Goal: Task Accomplishment & Management: Use online tool/utility

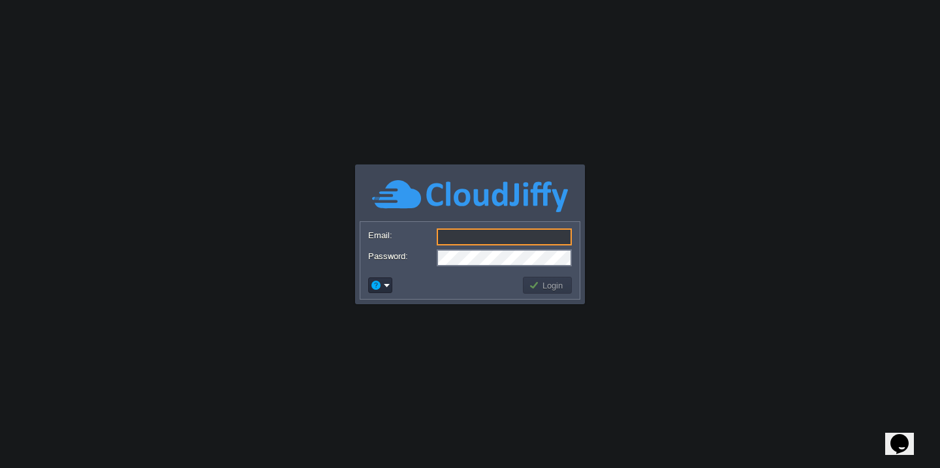
type input "[EMAIL_ADDRESS][DOMAIN_NAME]"
click at [547, 285] on button "Login" at bounding box center [548, 285] width 38 height 12
type input "[EMAIL_ADDRESS][DOMAIN_NAME]"
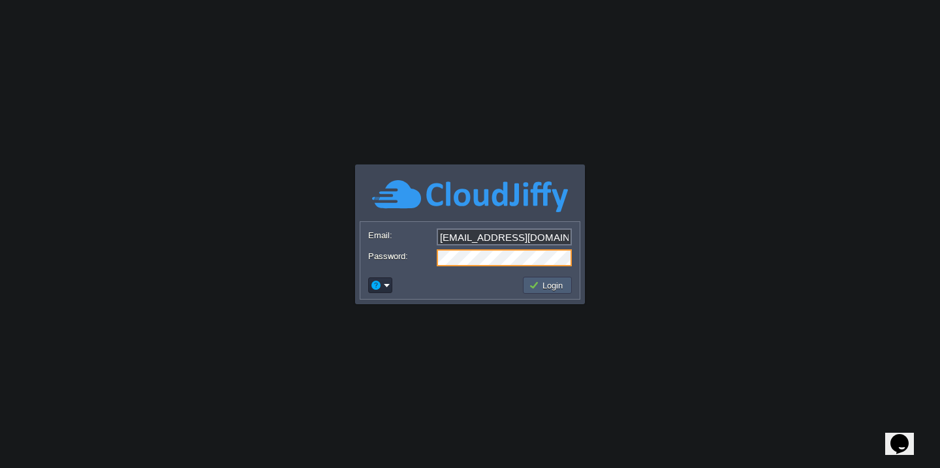
click at [542, 287] on button "Login" at bounding box center [548, 285] width 38 height 12
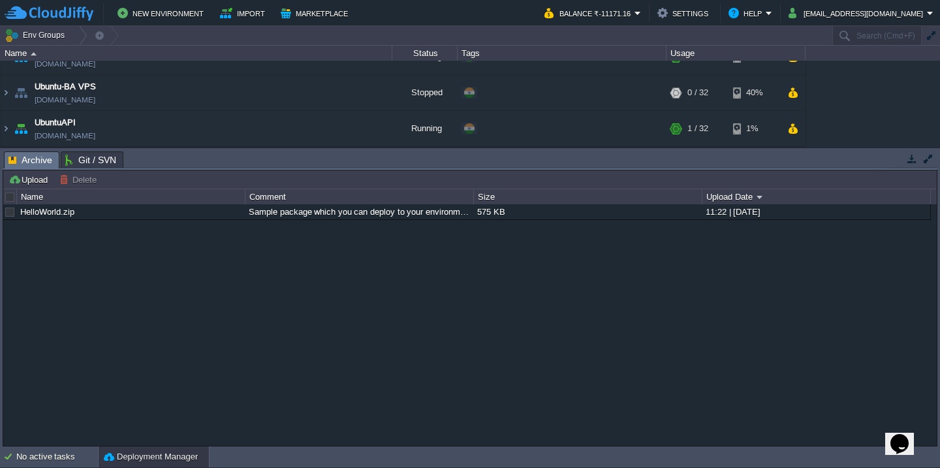
scroll to position [129, 0]
click at [358, 125] on button "button" at bounding box center [360, 129] width 12 height 12
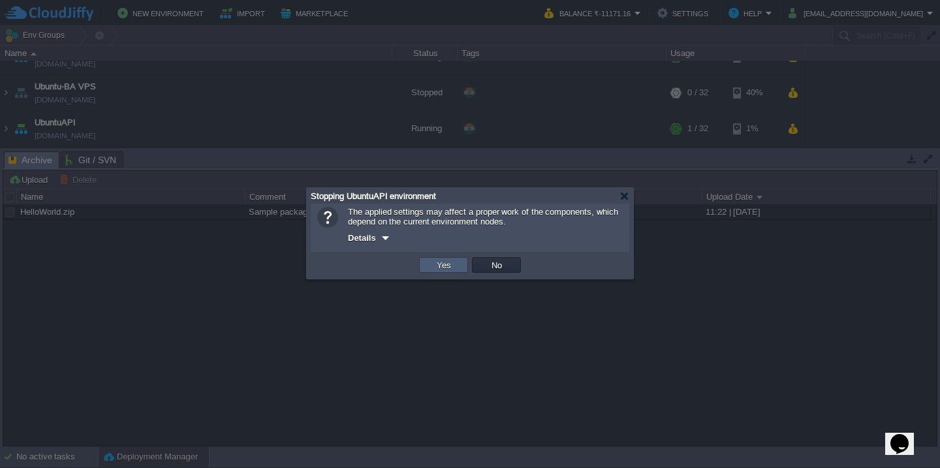
click at [447, 273] on td "Yes" at bounding box center [443, 265] width 49 height 16
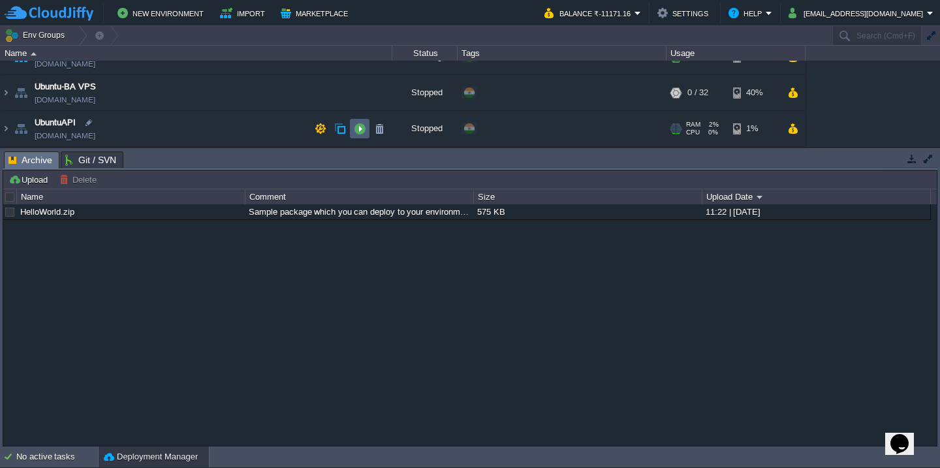
click at [364, 132] on button "button" at bounding box center [360, 129] width 12 height 12
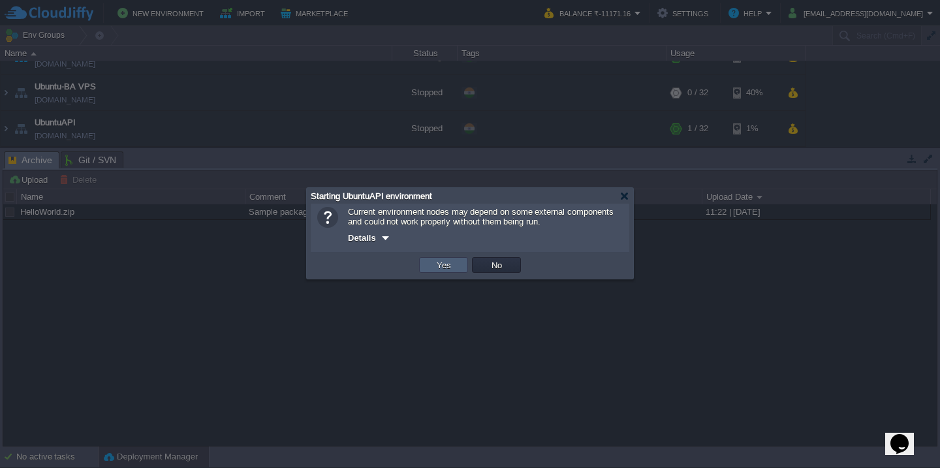
click at [440, 269] on button "Yes" at bounding box center [444, 265] width 22 height 12
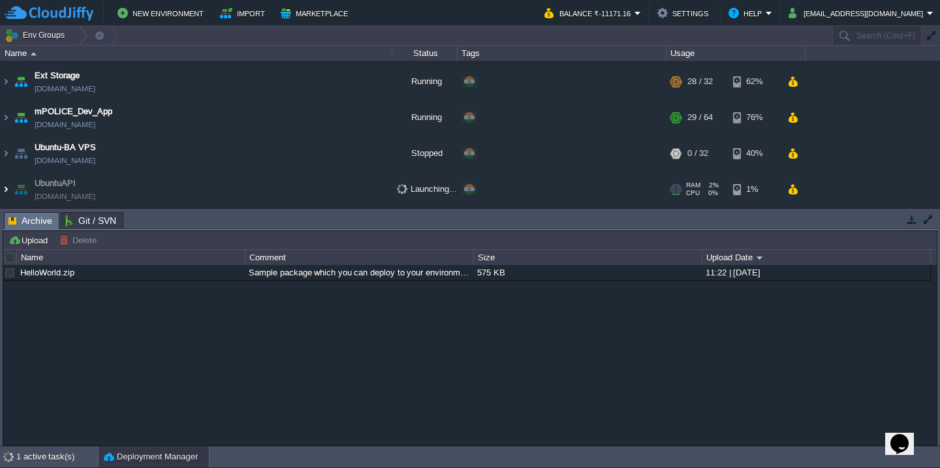
click at [8, 172] on img at bounding box center [6, 189] width 10 height 35
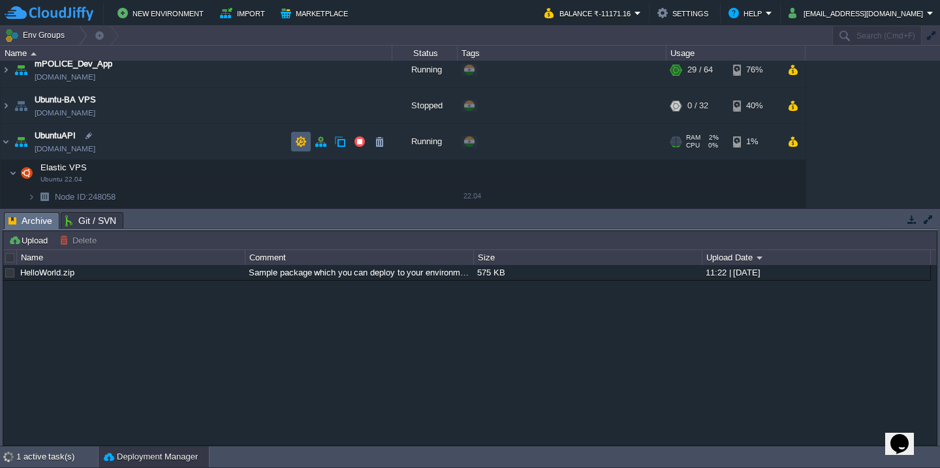
click at [301, 136] on button "button" at bounding box center [301, 142] width 12 height 12
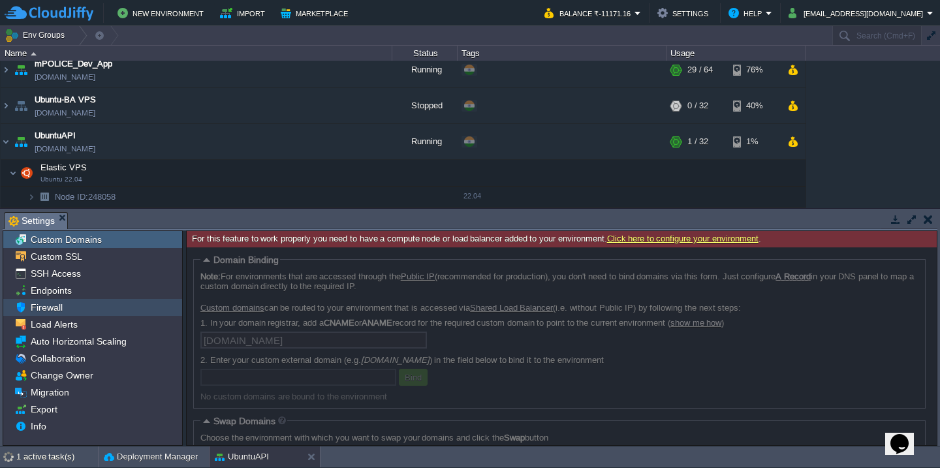
click at [117, 311] on div "Firewall" at bounding box center [92, 307] width 179 height 17
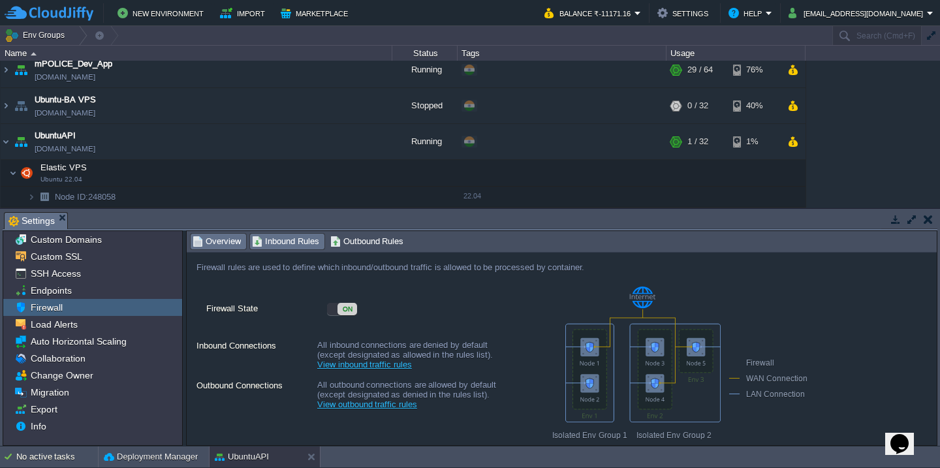
click at [296, 248] on span "Inbound Rules" at bounding box center [285, 241] width 67 height 14
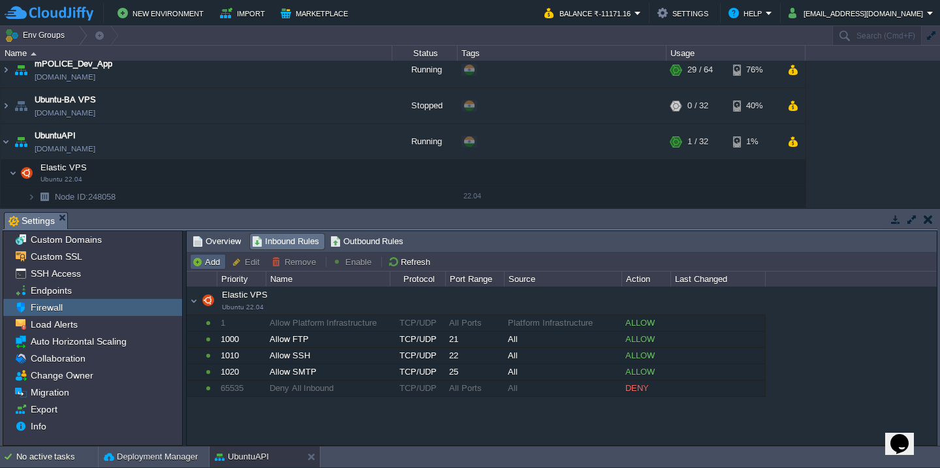
click at [211, 263] on button "Add" at bounding box center [208, 262] width 32 height 12
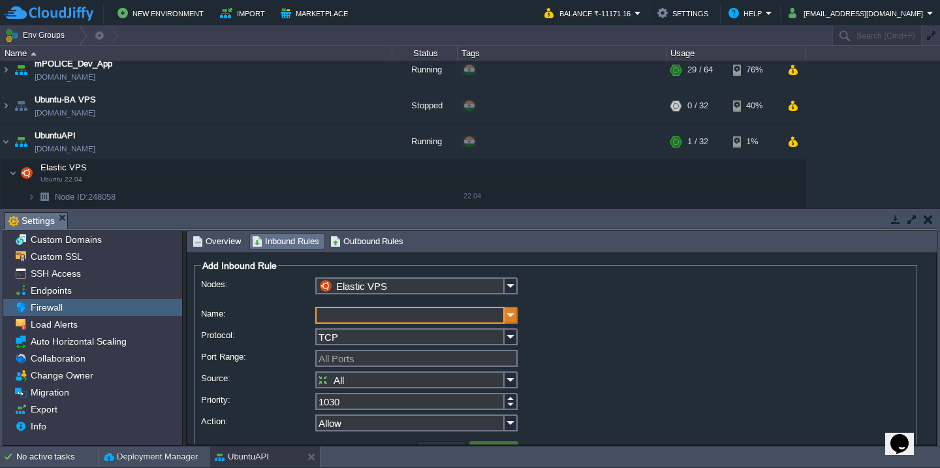
click at [510, 315] on img at bounding box center [511, 315] width 13 height 17
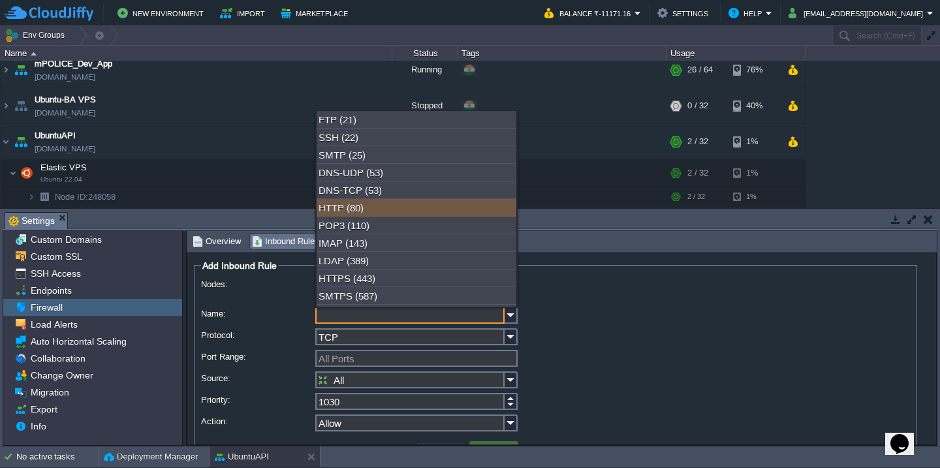
click at [389, 210] on div "HTTP (80)" at bounding box center [417, 208] width 200 height 18
type input "HTTP"
type input "80"
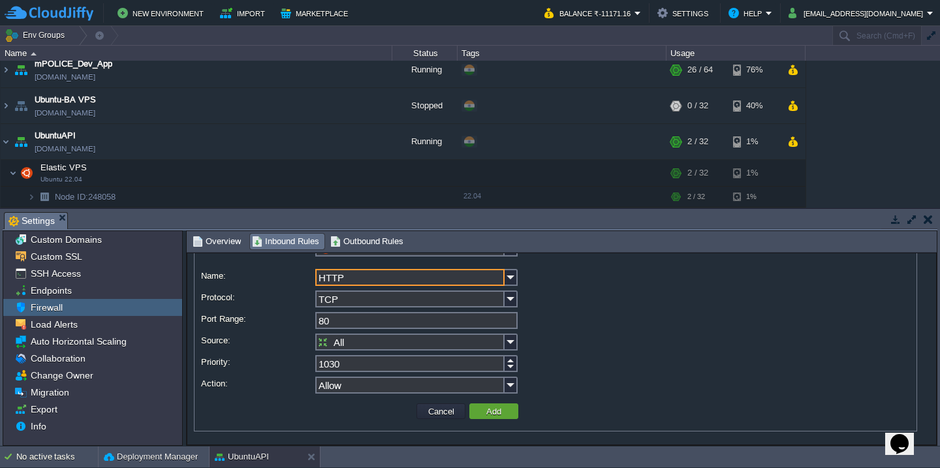
scroll to position [39, 0]
click at [498, 408] on button "Add" at bounding box center [494, 412] width 23 height 12
type input "All Ports"
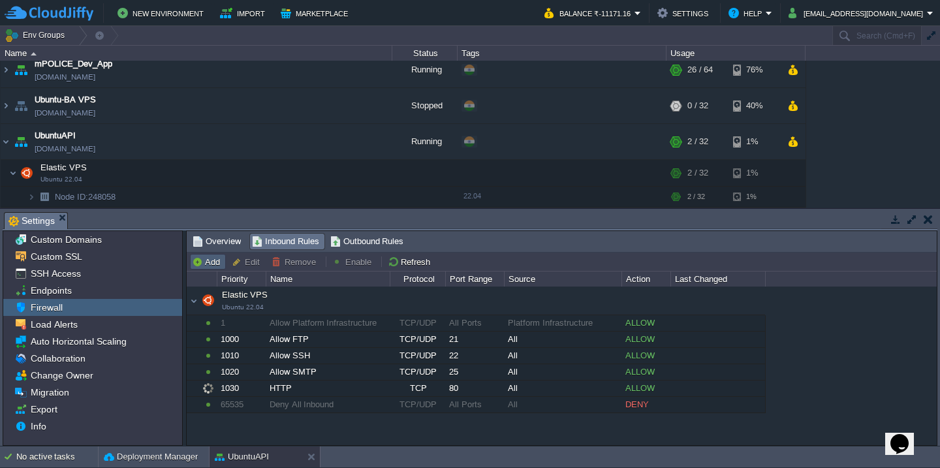
click at [216, 263] on button "Add" at bounding box center [208, 262] width 32 height 12
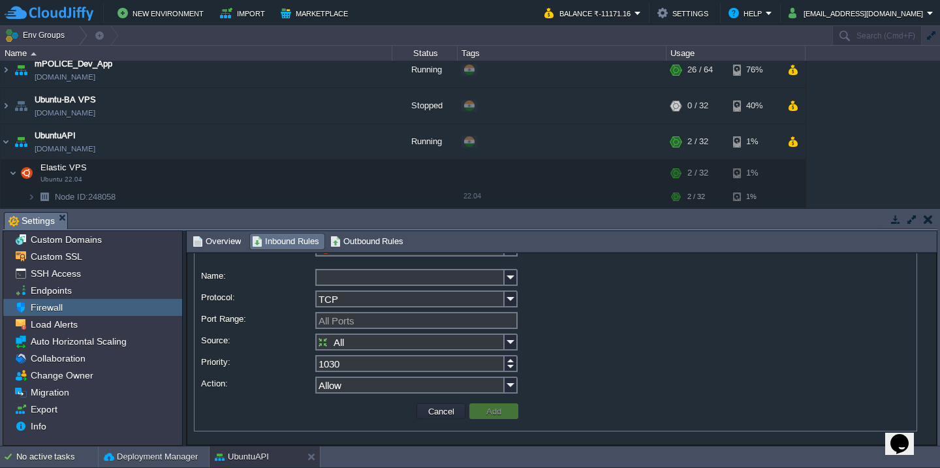
type input "Elastic VPS"
type input "1040"
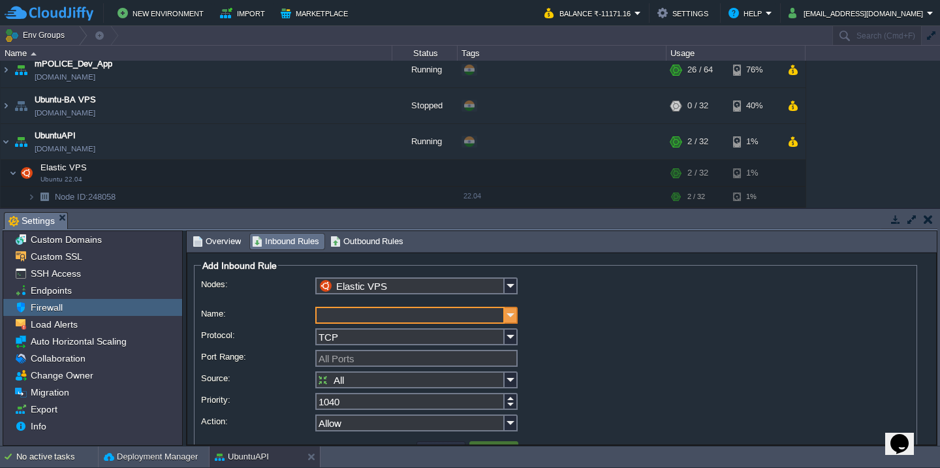
click at [513, 316] on img at bounding box center [511, 315] width 13 height 17
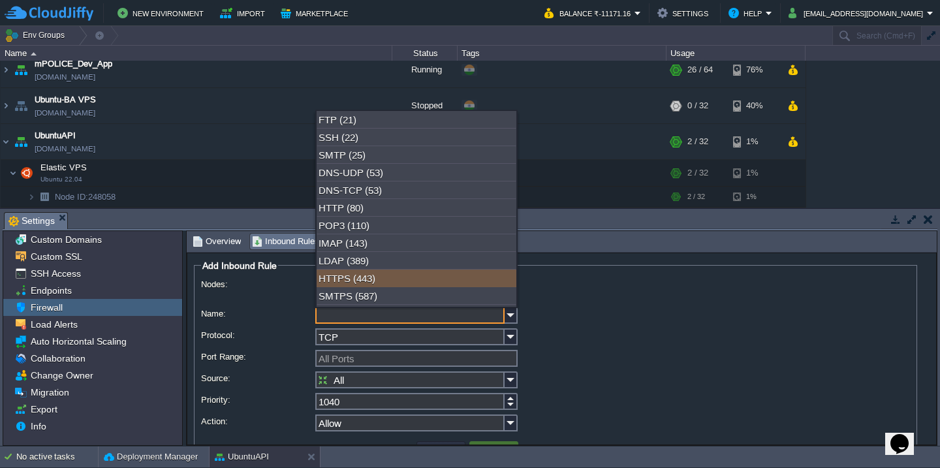
click at [397, 281] on div "HTTPS (443)" at bounding box center [417, 279] width 200 height 18
type input "HTTPS"
type input "443"
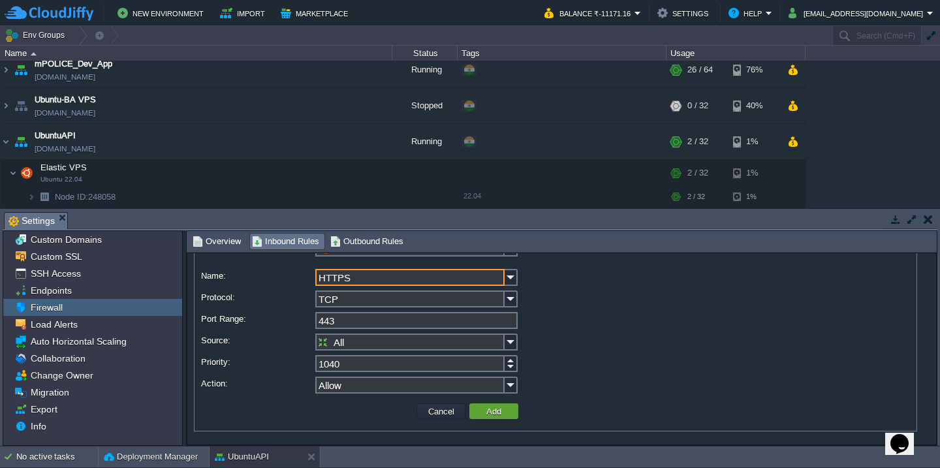
scroll to position [39, 0]
click at [498, 416] on button "Add" at bounding box center [494, 412] width 23 height 12
